Goal: Task Accomplishment & Management: Manage account settings

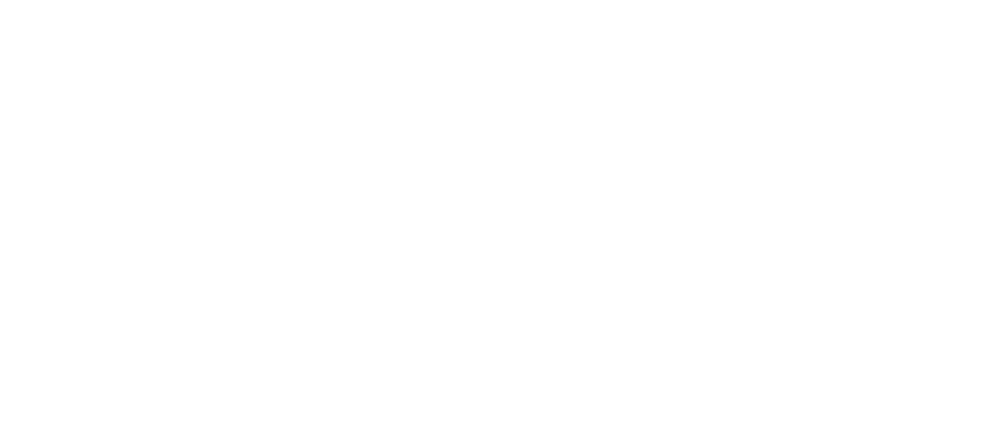
click at [205, 260] on body at bounding box center [497, 201] width 994 height 403
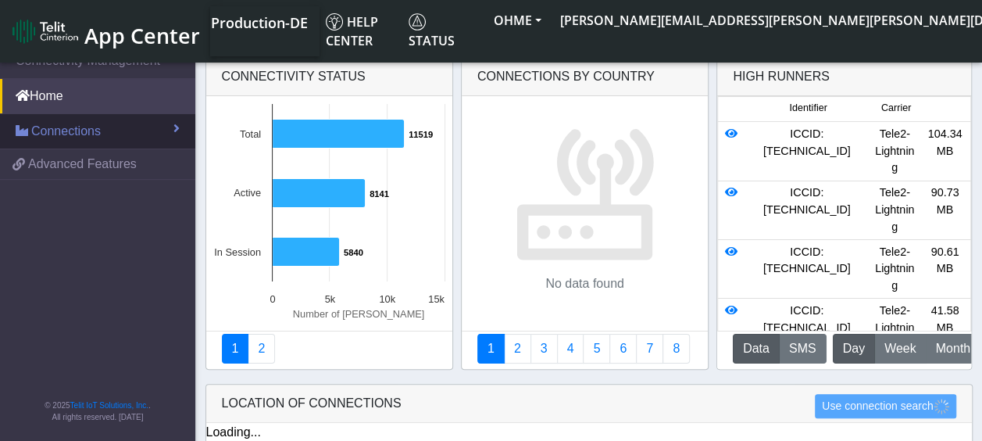
click at [109, 128] on link "Connections" at bounding box center [97, 131] width 195 height 34
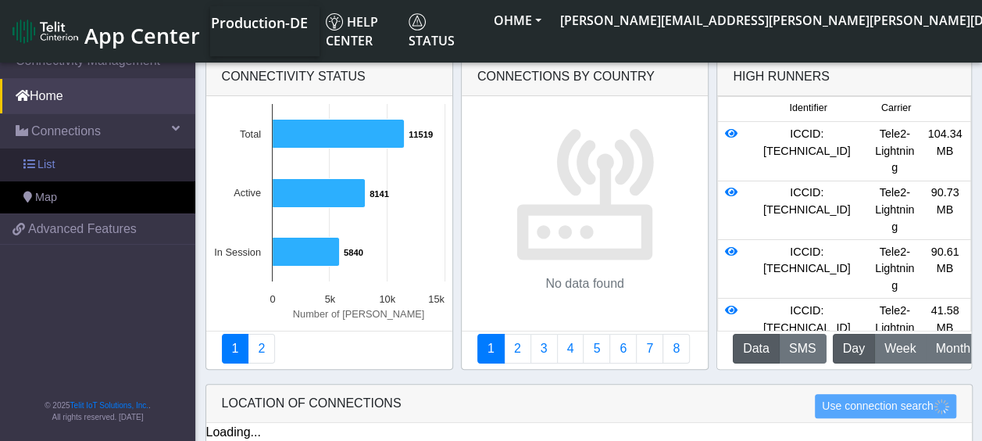
click at [63, 159] on link "List" at bounding box center [97, 164] width 195 height 33
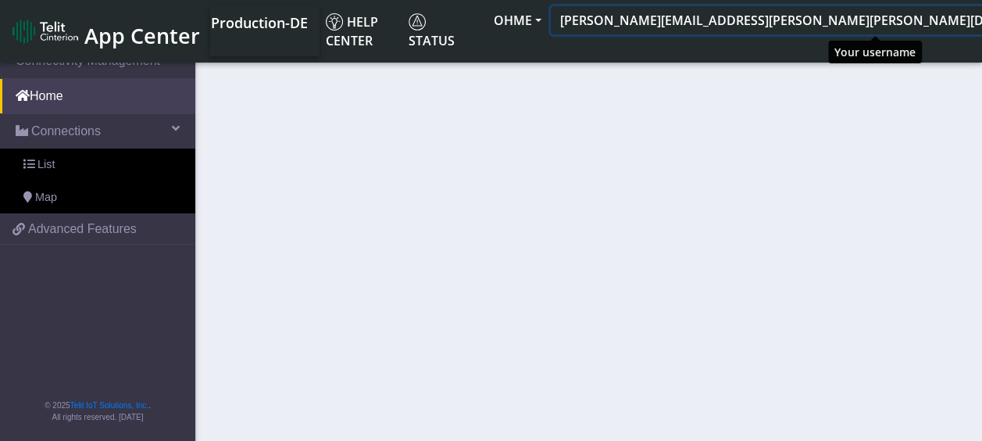
click at [956, 25] on button "[PERSON_NAME][EMAIL_ADDRESS][PERSON_NAME][PERSON_NAME][DOMAIN_NAME]" at bounding box center [822, 20] width 543 height 28
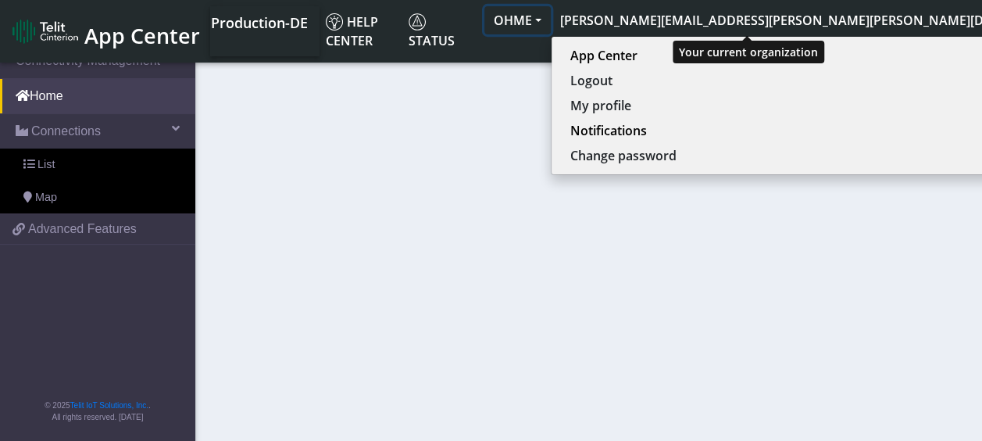
click at [551, 19] on button "OHME" at bounding box center [517, 20] width 66 height 28
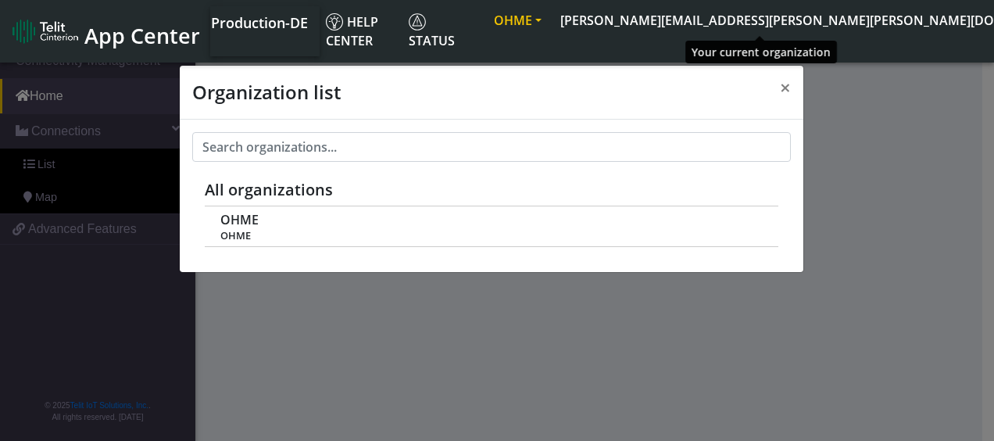
scroll to position [5, 0]
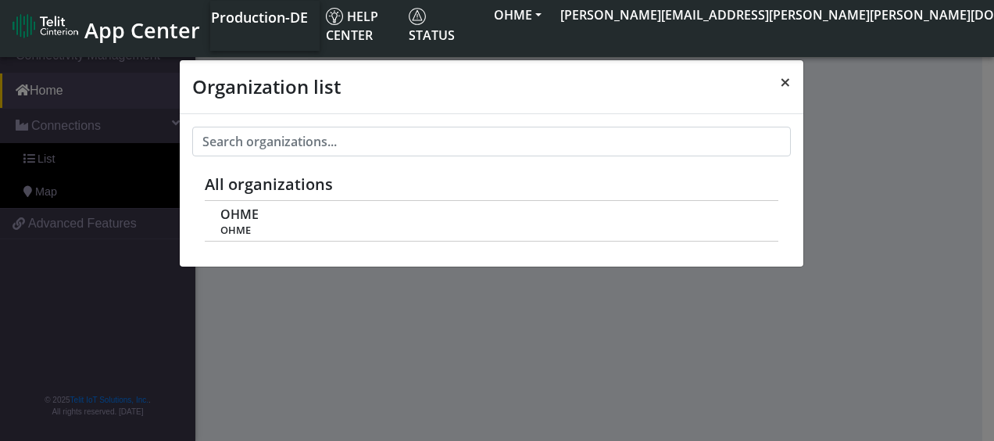
click at [784, 89] on span "×" at bounding box center [785, 82] width 11 height 26
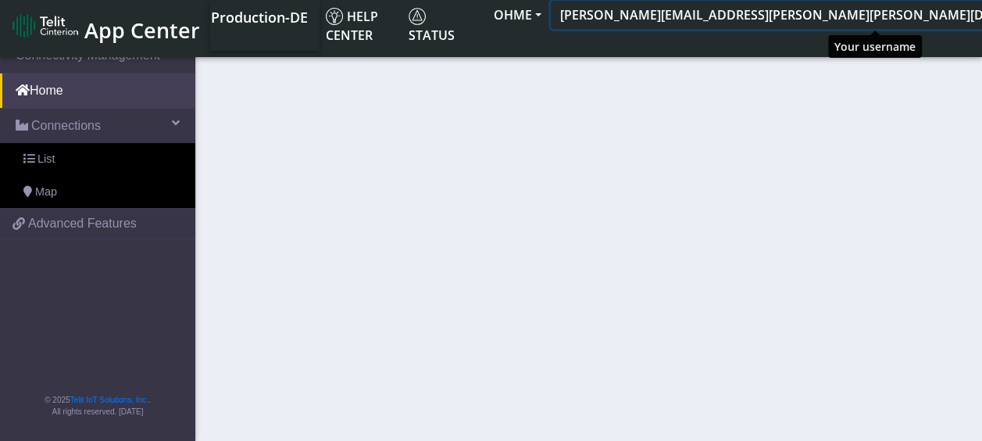
click at [961, 20] on button "[PERSON_NAME][EMAIL_ADDRESS][PERSON_NAME][PERSON_NAME][DOMAIN_NAME]" at bounding box center [822, 15] width 543 height 28
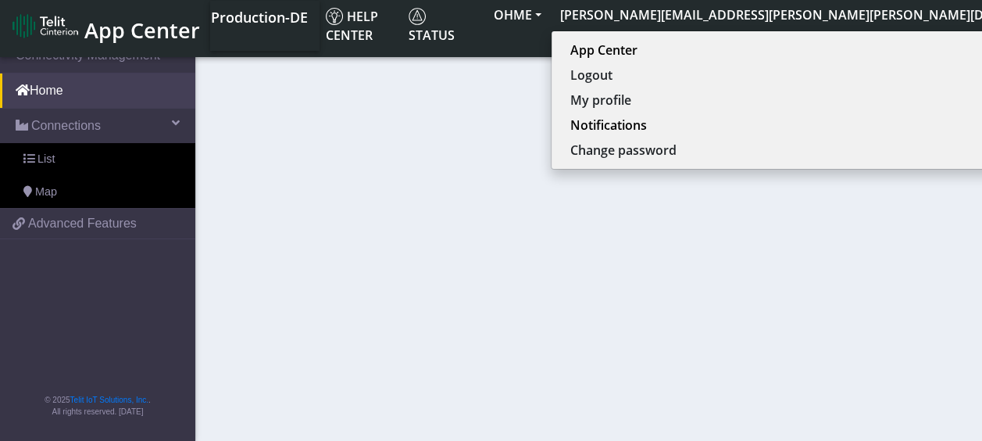
drag, startPoint x: 655, startPoint y: 120, endPoint x: 643, endPoint y: 152, distance: 33.4
click at [643, 152] on section "Connectivity Management Home Connections List Map be86904e54ee5e3a84433bb038dd6…" at bounding box center [491, 239] width 982 height 403
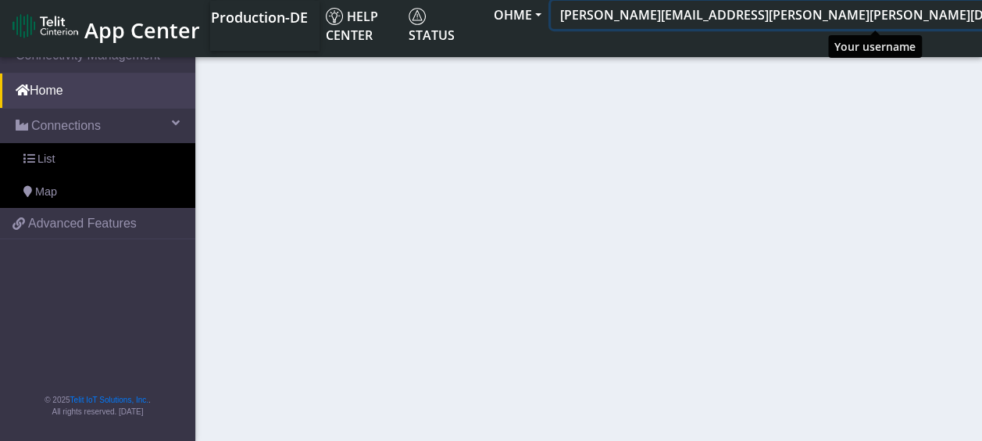
drag, startPoint x: 906, startPoint y: 22, endPoint x: 914, endPoint y: 23, distance: 7.9
click at [909, 22] on button "[PERSON_NAME][EMAIL_ADDRESS][PERSON_NAME][PERSON_NAME][DOMAIN_NAME]" at bounding box center [822, 15] width 543 height 28
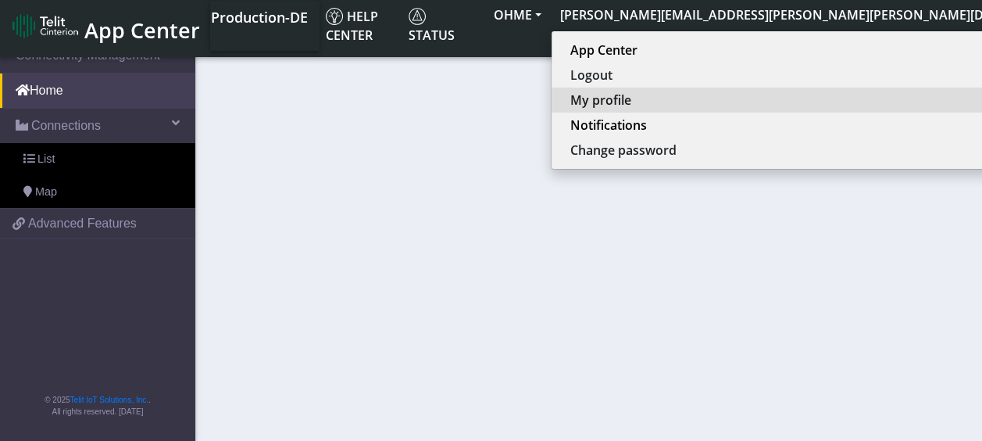
click at [847, 97] on button "My profile" at bounding box center [820, 100] width 536 height 25
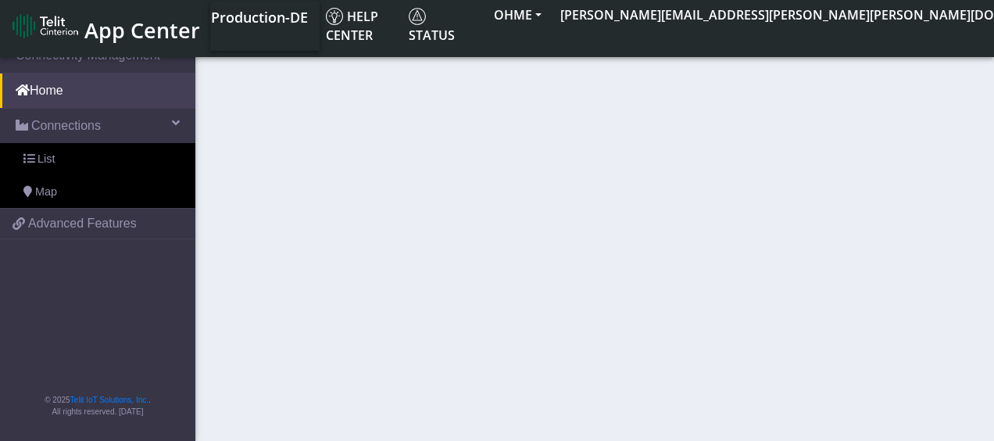
select select "en_US"
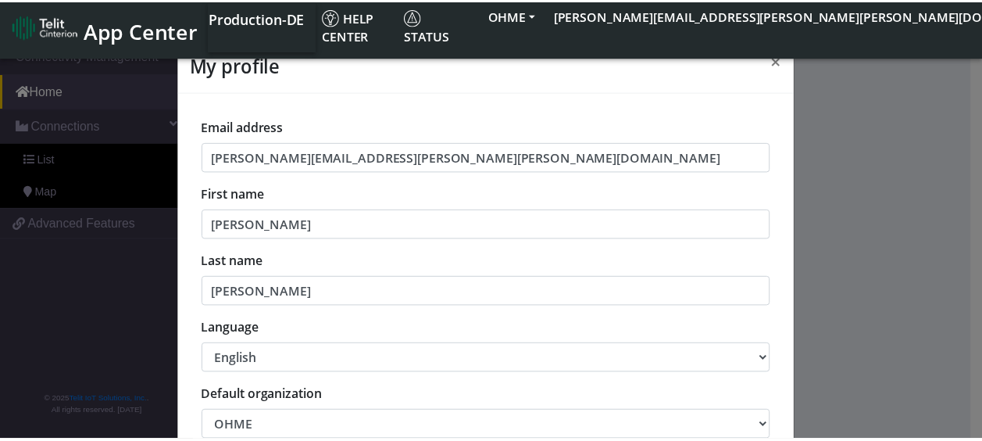
scroll to position [0, 0]
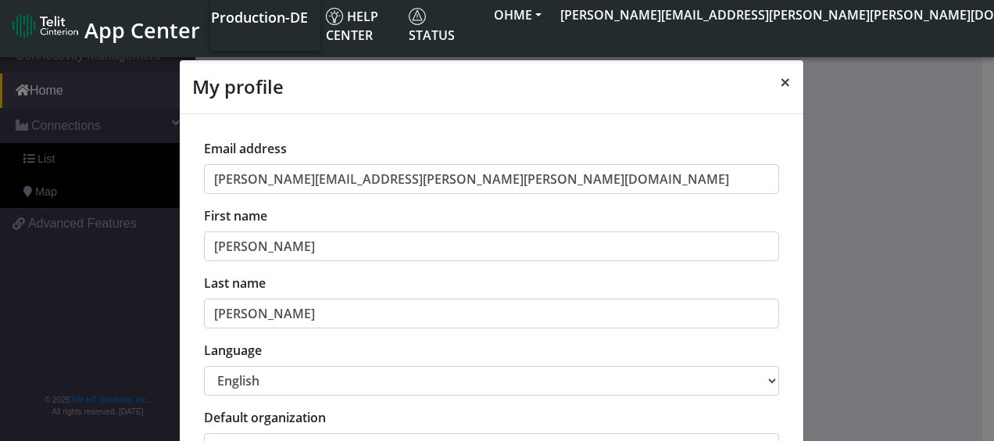
click at [780, 84] on span "×" at bounding box center [785, 82] width 11 height 26
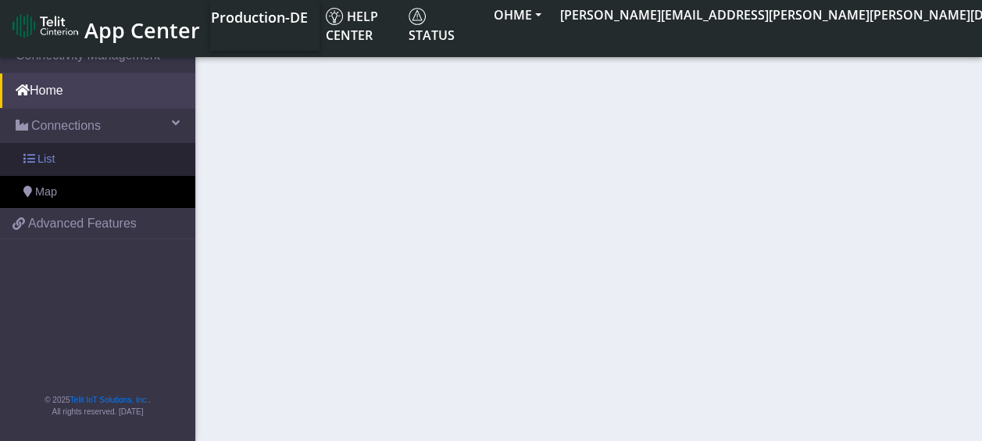
click at [42, 161] on span "List" at bounding box center [46, 159] width 17 height 17
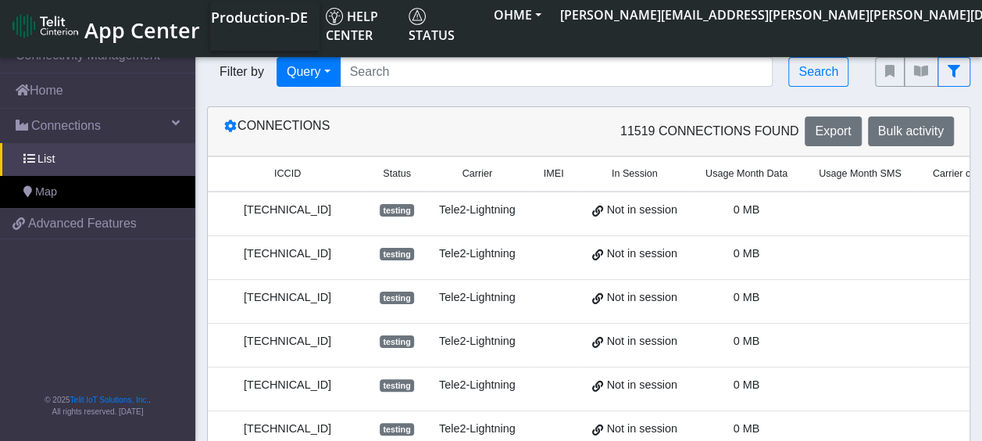
click at [391, 255] on span "testing" at bounding box center [397, 254] width 34 height 13
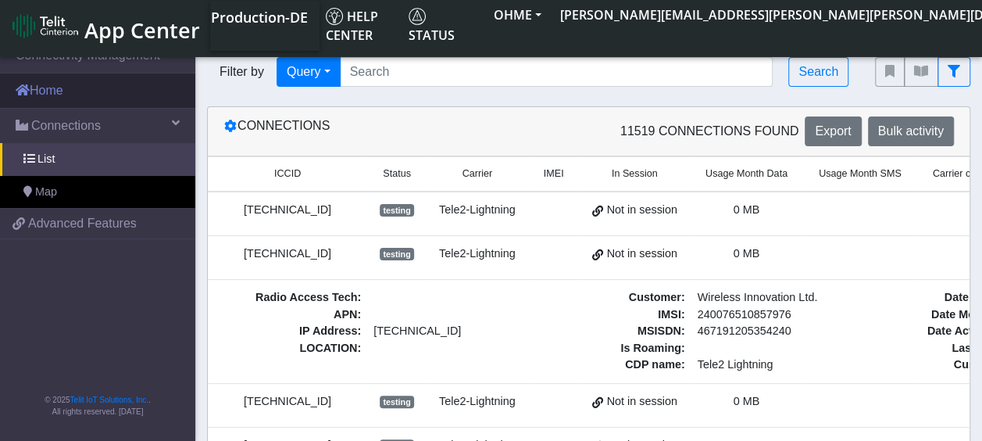
click at [55, 97] on link "Home" at bounding box center [97, 90] width 195 height 34
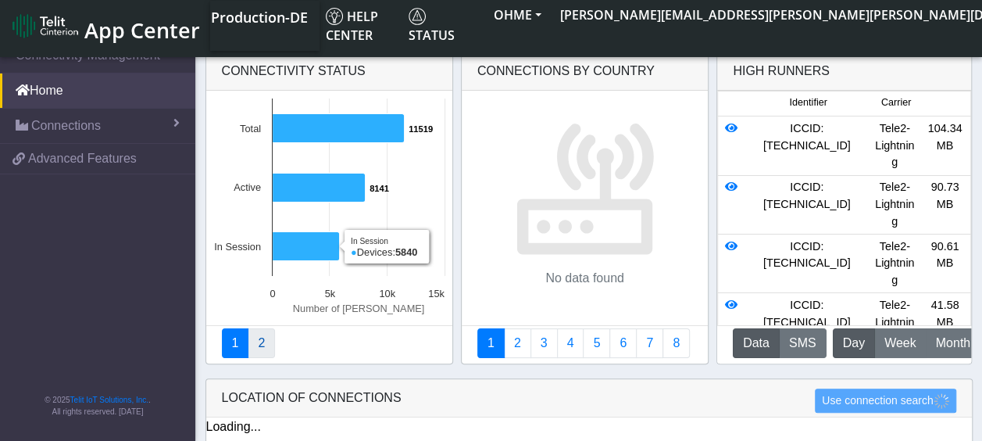
click at [255, 343] on link "2" at bounding box center [261, 343] width 27 height 30
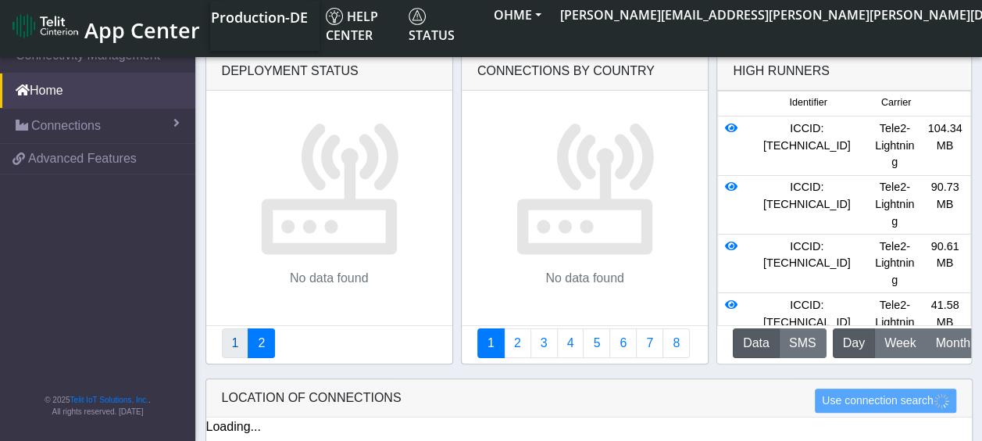
click at [227, 344] on link "1" at bounding box center [235, 343] width 27 height 30
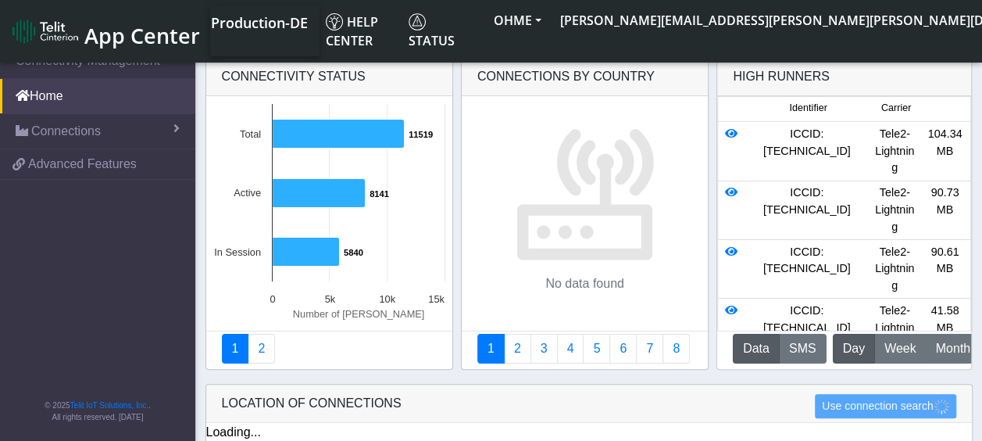
click at [774, 73] on div "High Runners" at bounding box center [781, 76] width 97 height 19
drag, startPoint x: 734, startPoint y: 78, endPoint x: 820, endPoint y: 78, distance: 85.9
click at [820, 78] on div "High Runners" at bounding box center [844, 77] width 254 height 38
drag, startPoint x: 820, startPoint y: 78, endPoint x: 935, endPoint y: 84, distance: 115.0
click at [935, 80] on div "High Runners" at bounding box center [844, 77] width 254 height 38
